Goal: Browse casually

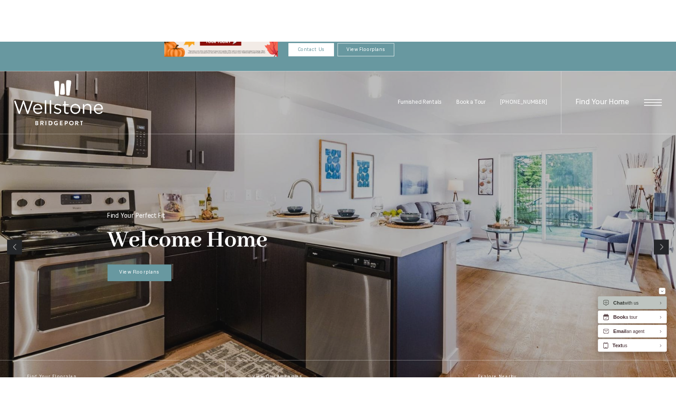
scroll to position [44, 0]
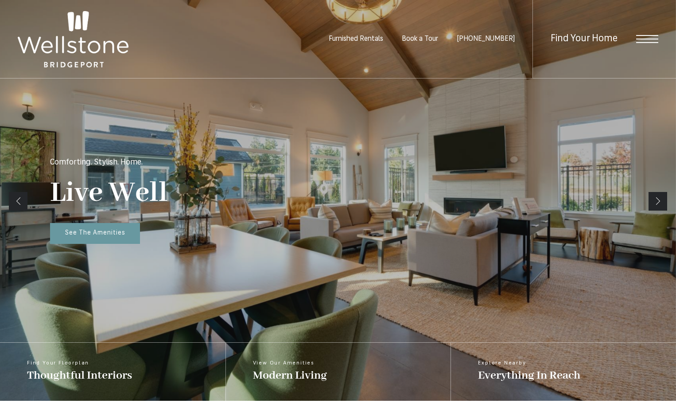
scroll to position [163, 0]
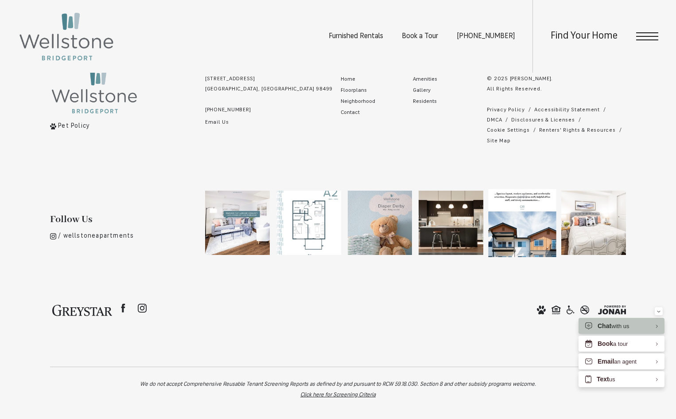
scroll to position [1851, 0]
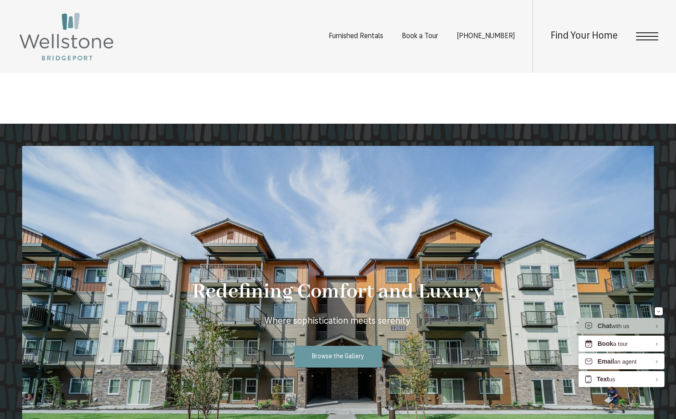
scroll to position [610, 0]
